Goal: Task Accomplishment & Management: Manage account settings

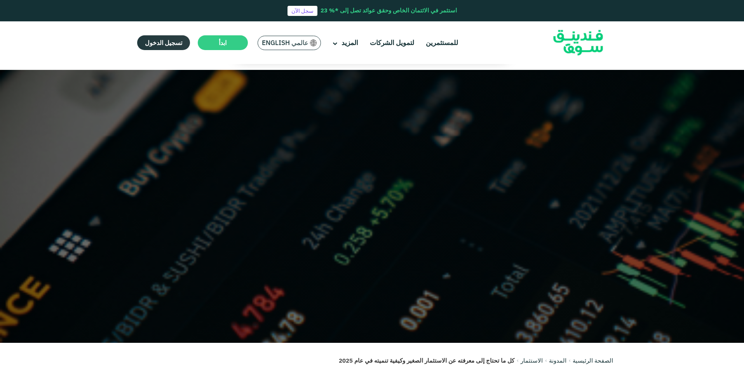
click at [174, 47] on link "تسجيل الدخول" at bounding box center [163, 42] width 53 height 15
